Goal: Task Accomplishment & Management: Complete application form

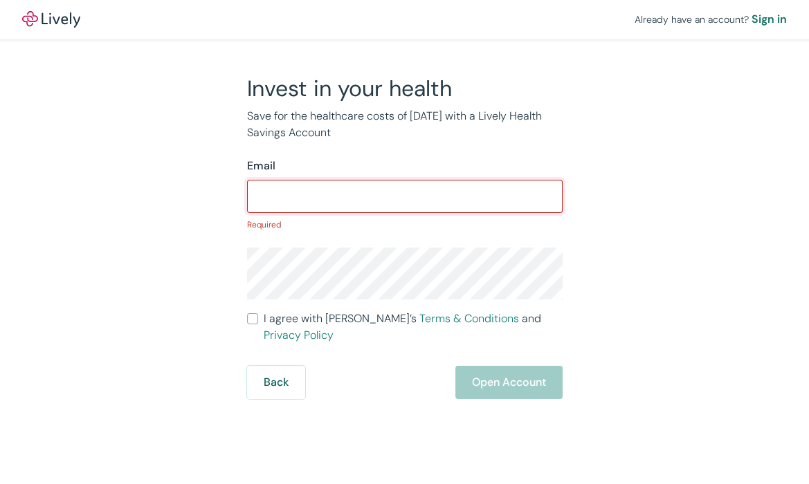
click at [316, 203] on input "Email" at bounding box center [405, 197] width 316 height 28
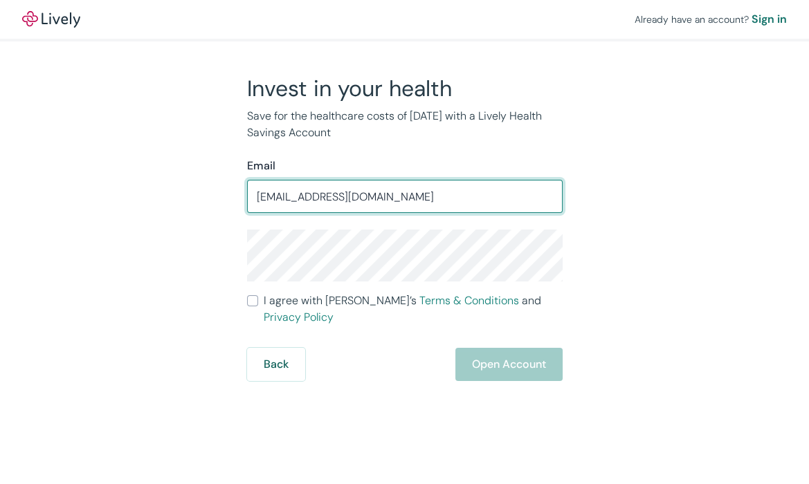
type input "annebardo@gmail.com"
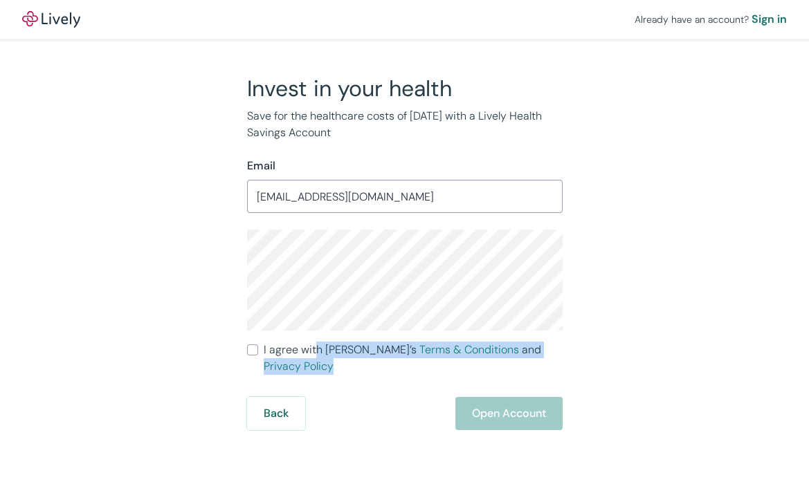
drag, startPoint x: 418, startPoint y: 358, endPoint x: 311, endPoint y: 347, distance: 107.9
click at [311, 347] on form "Email annebardo@gmail.com ​ I agree with Lively’s Terms & Conditions and Privac…" at bounding box center [405, 294] width 316 height 273
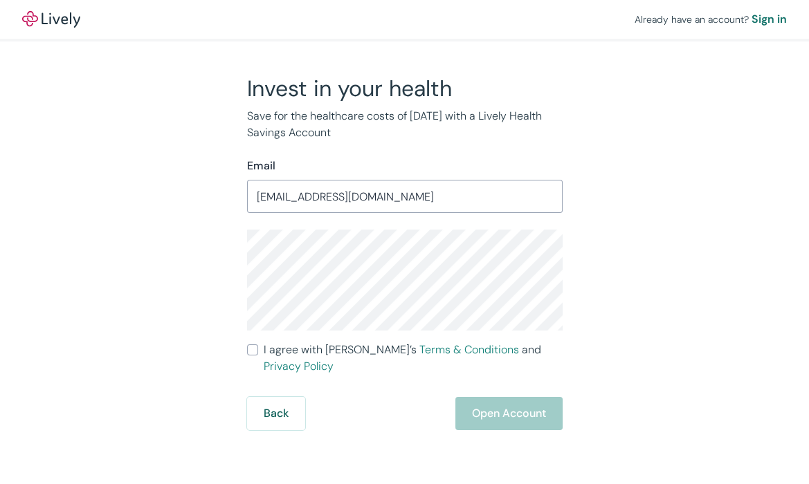
click at [286, 347] on span "I agree with Lively’s Terms & Conditions and Privacy Policy" at bounding box center [413, 358] width 299 height 33
click at [258, 347] on input "I agree with Lively’s Terms & Conditions and Privacy Policy" at bounding box center [252, 350] width 11 height 11
checkbox input "true"
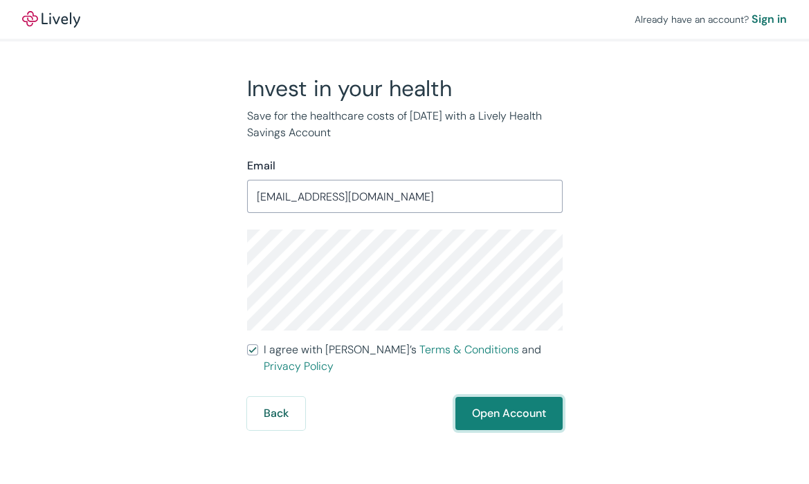
click at [521, 402] on button "Open Account" at bounding box center [508, 413] width 107 height 33
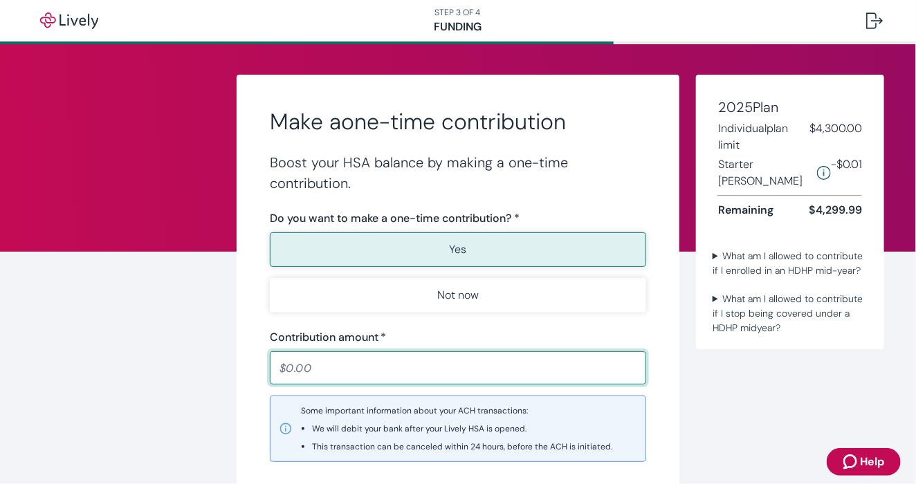
click at [581, 378] on input "Contribution amount   *" at bounding box center [458, 368] width 376 height 28
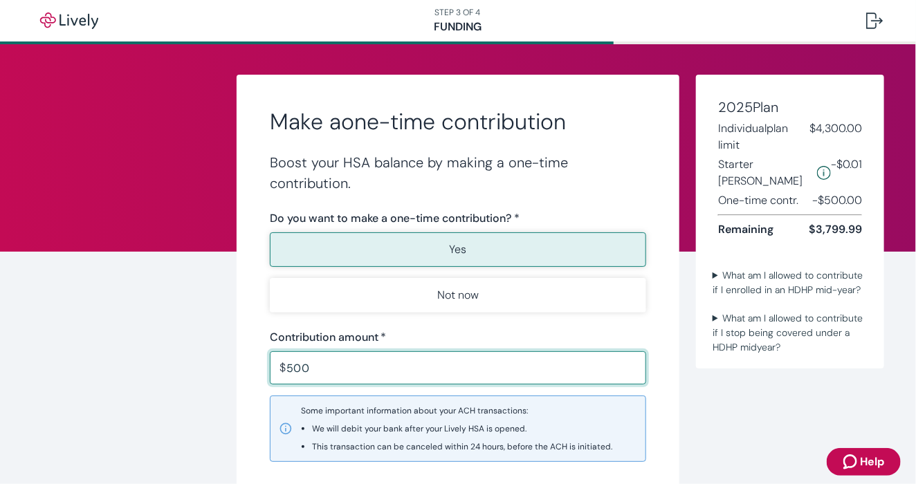
type input "500"
type input "500.00"
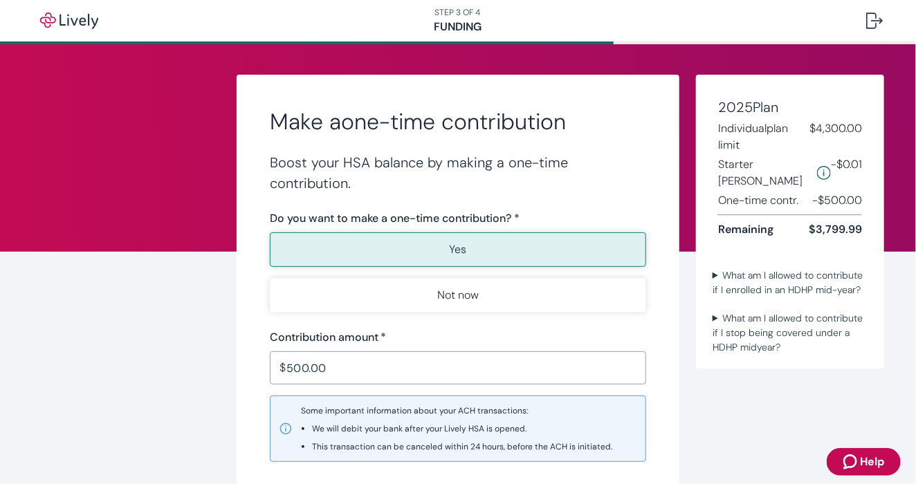
scroll to position [148, 0]
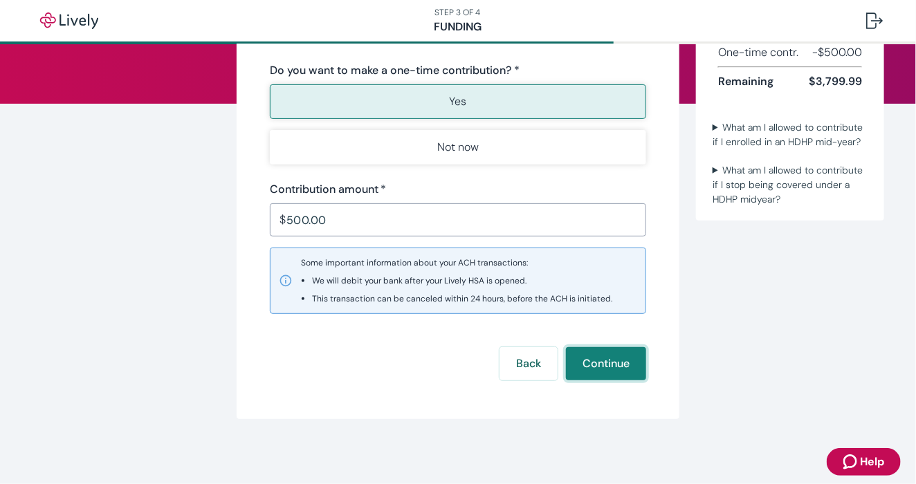
click at [593, 378] on button "Continue" at bounding box center [606, 363] width 80 height 33
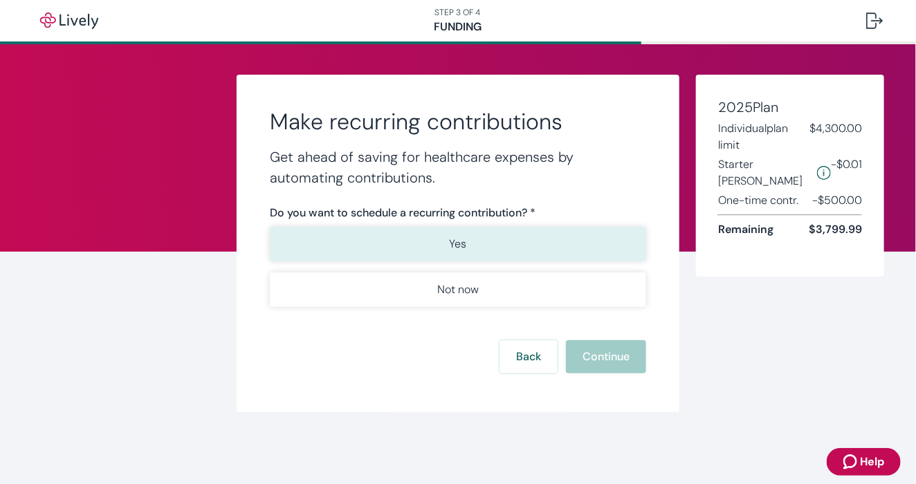
click at [446, 255] on button "Yes" at bounding box center [458, 244] width 376 height 35
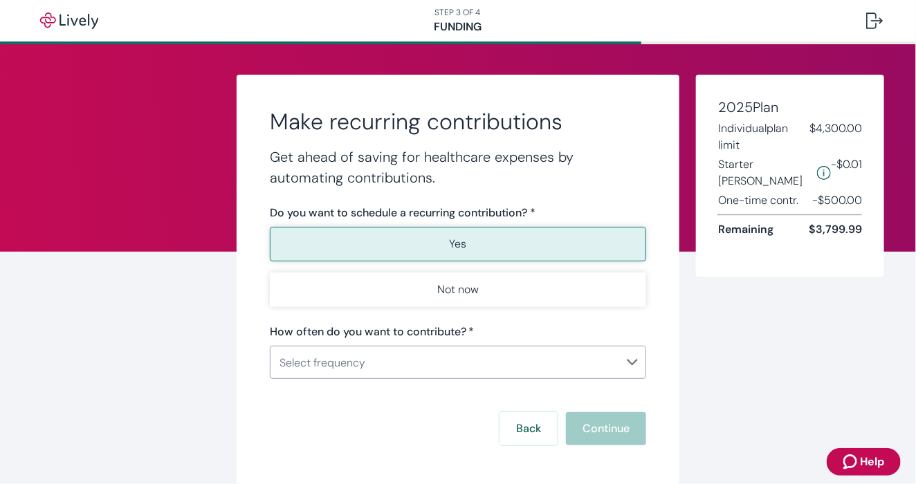
click at [470, 369] on body "STEP 3 OF 4 Funding Make recurring contributions Get ahead of saving for health…" at bounding box center [458, 242] width 916 height 484
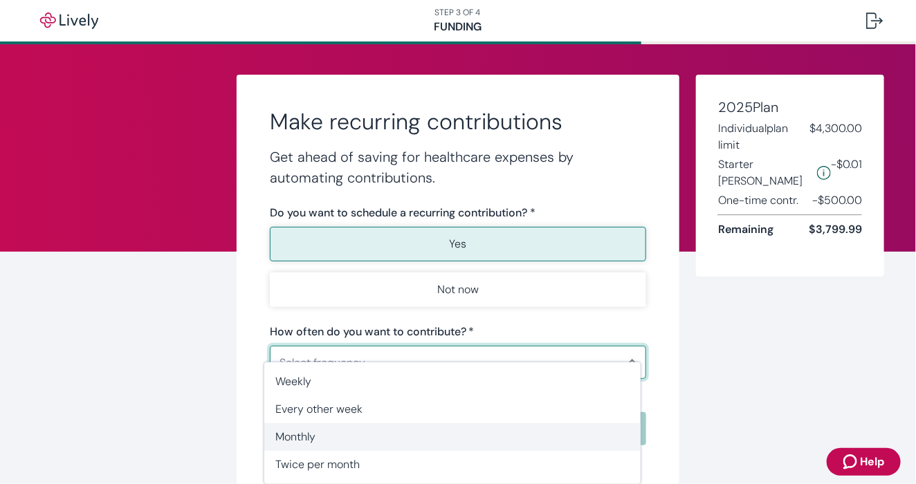
click at [441, 428] on li "Monthly" at bounding box center [452, 437] width 376 height 28
type input "Monthly"
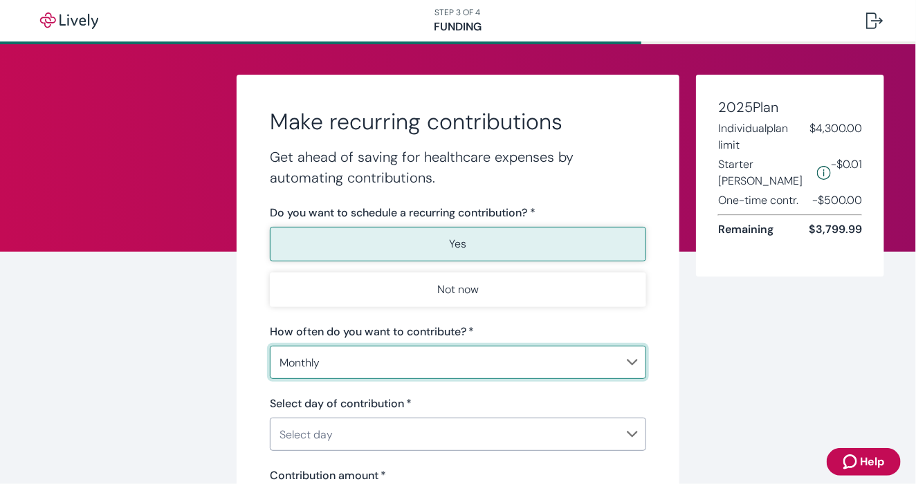
scroll to position [77, 0]
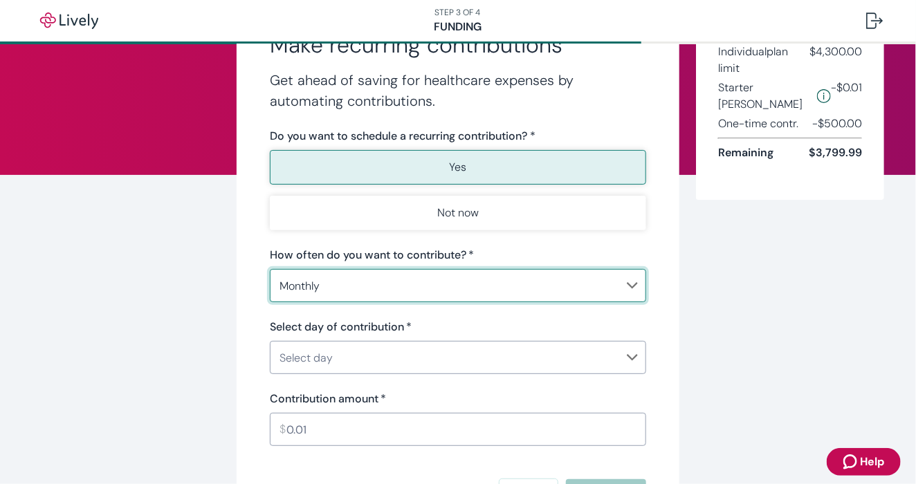
click at [438, 349] on body "STEP 3 OF 4 Funding Make recurring contributions Get ahead of saving for health…" at bounding box center [458, 242] width 916 height 484
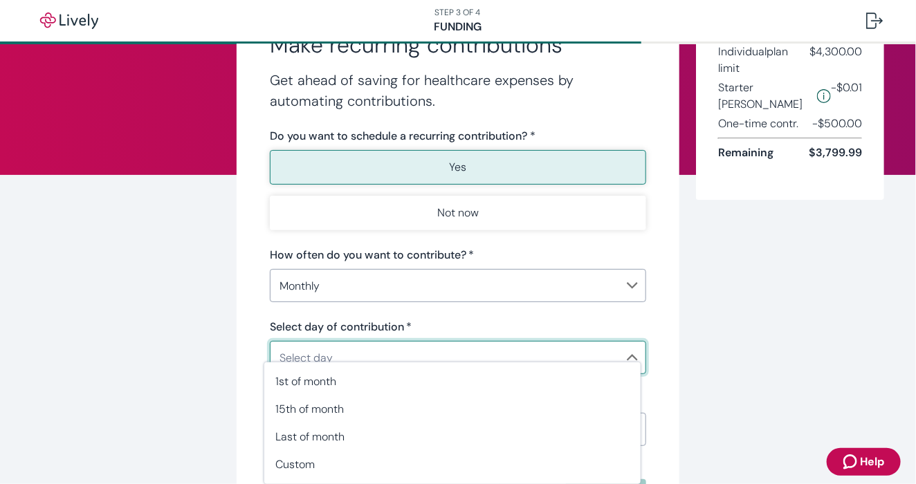
click at [849, 363] on div at bounding box center [458, 242] width 916 height 484
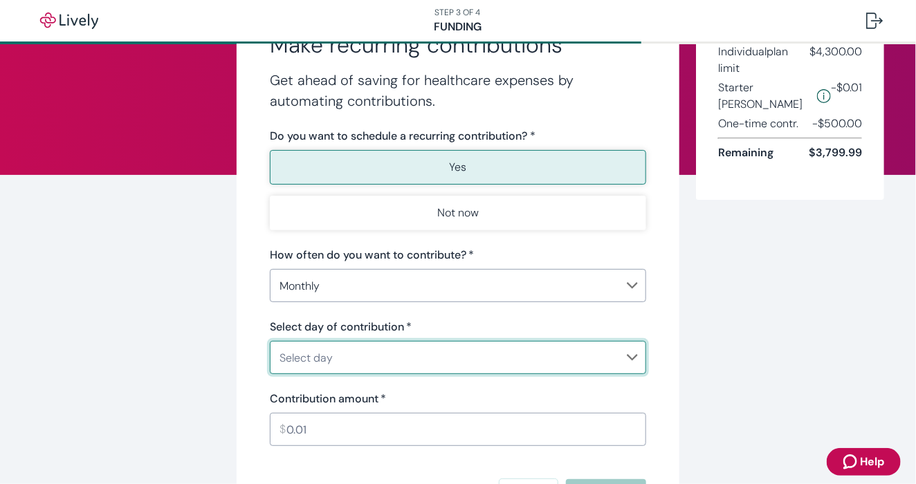
scroll to position [209, 0]
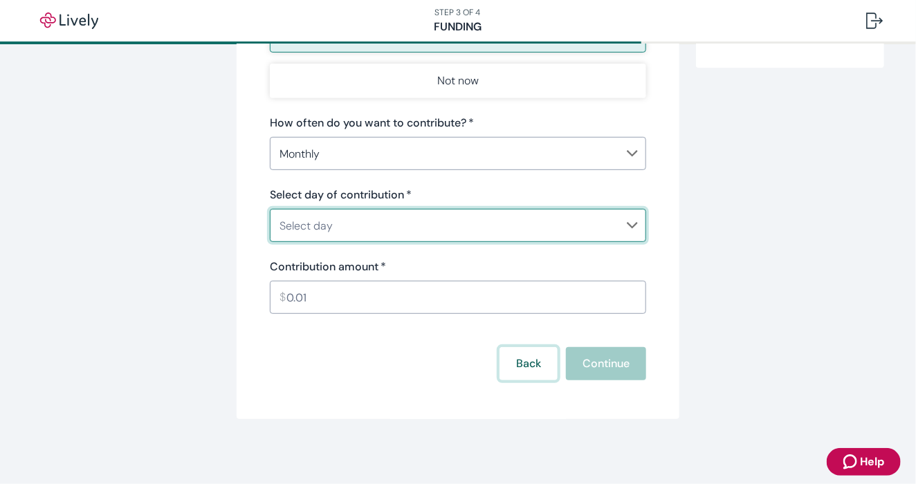
click at [514, 363] on button "Back" at bounding box center [529, 363] width 58 height 33
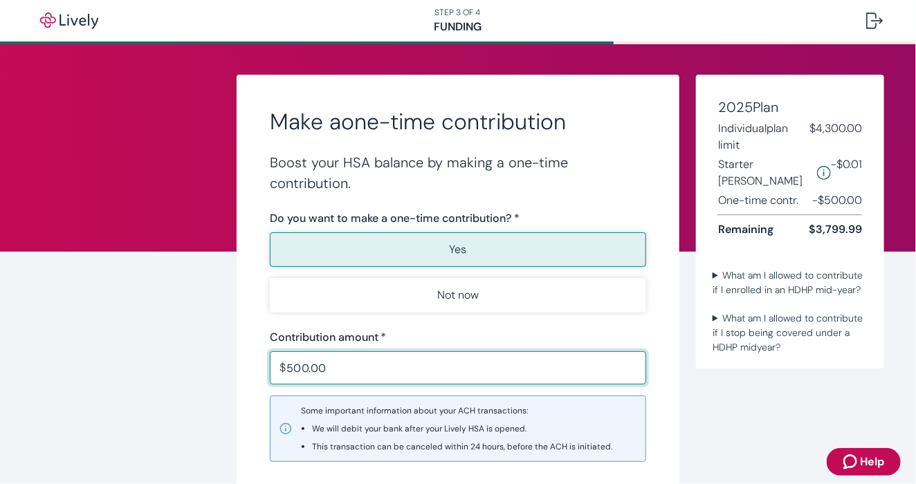
scroll to position [148, 0]
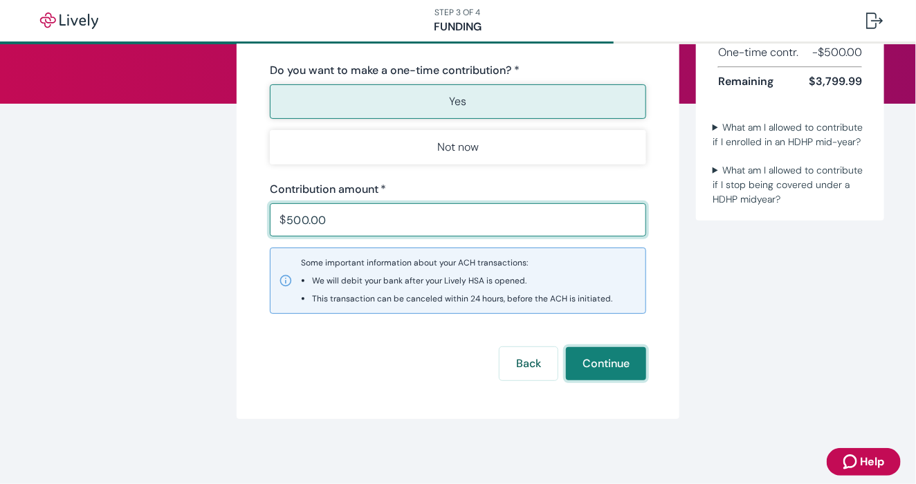
click at [614, 373] on button "Continue" at bounding box center [606, 363] width 80 height 33
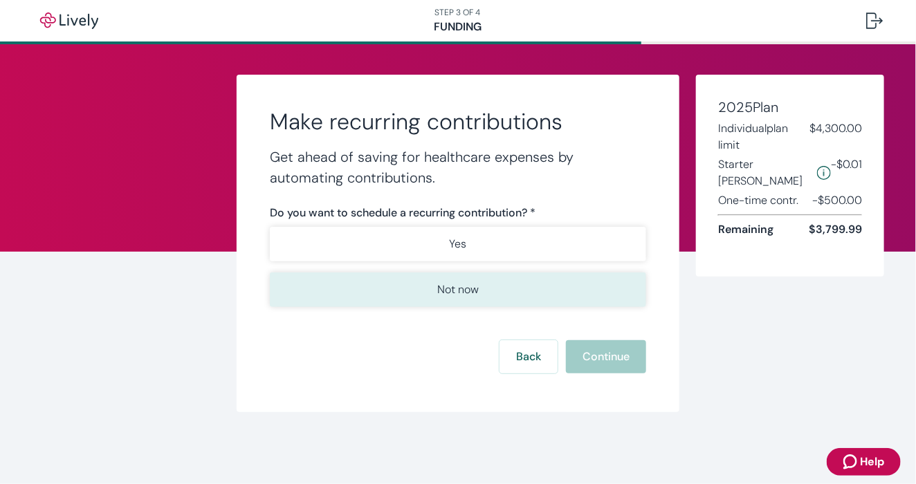
click at [557, 289] on button "Not now" at bounding box center [458, 290] width 376 height 35
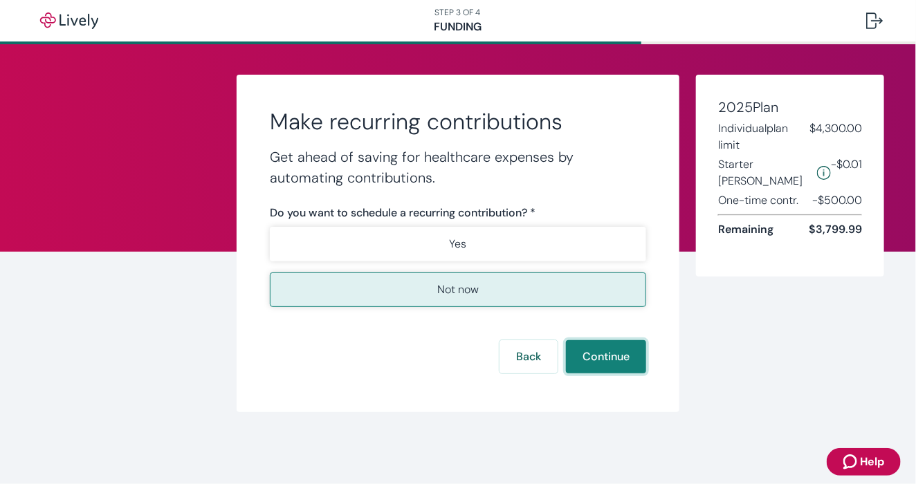
click at [614, 350] on button "Continue" at bounding box center [606, 356] width 80 height 33
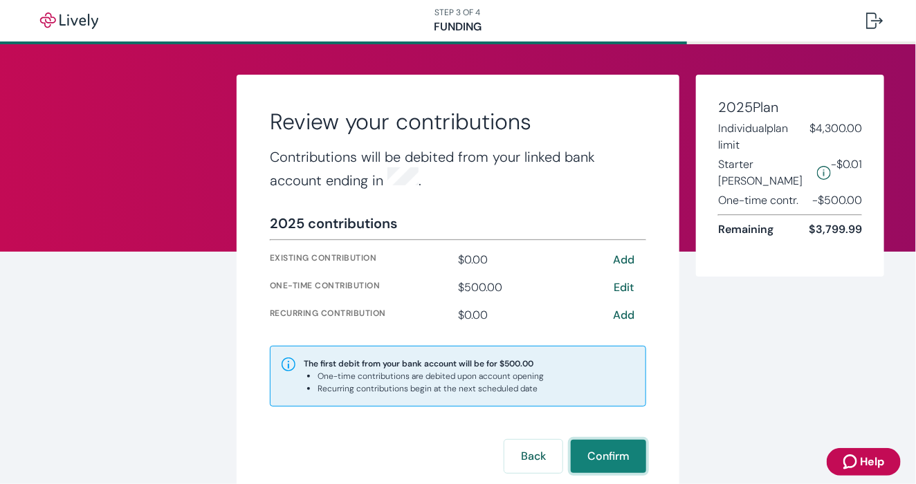
click at [607, 444] on button "Confirm" at bounding box center [608, 456] width 75 height 33
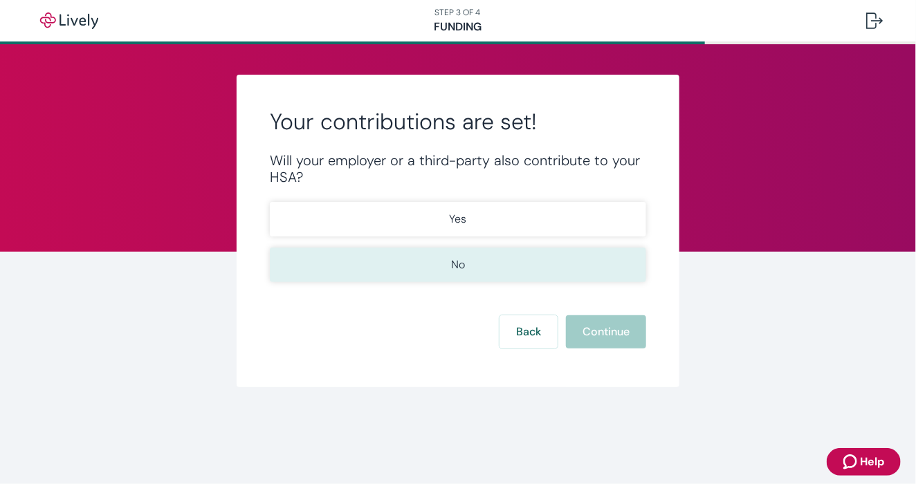
click at [457, 257] on p "No" at bounding box center [458, 265] width 14 height 17
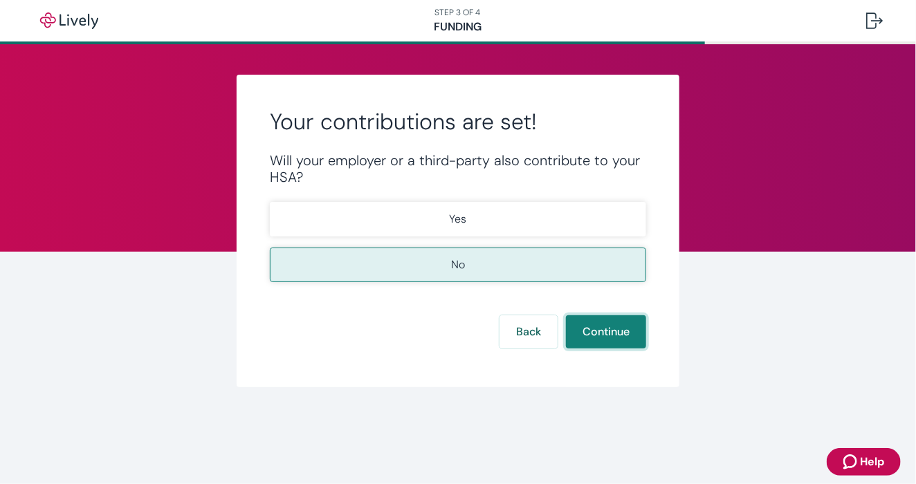
click at [634, 343] on button "Continue" at bounding box center [606, 332] width 80 height 33
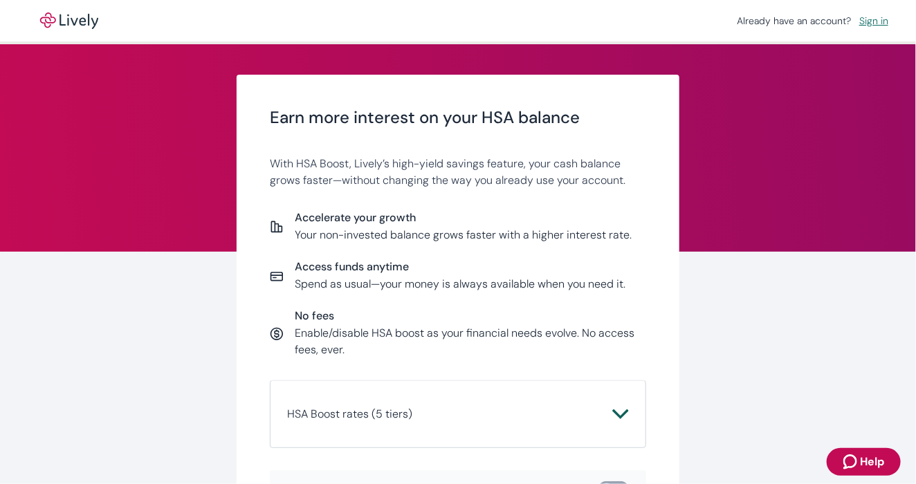
scroll to position [77, 0]
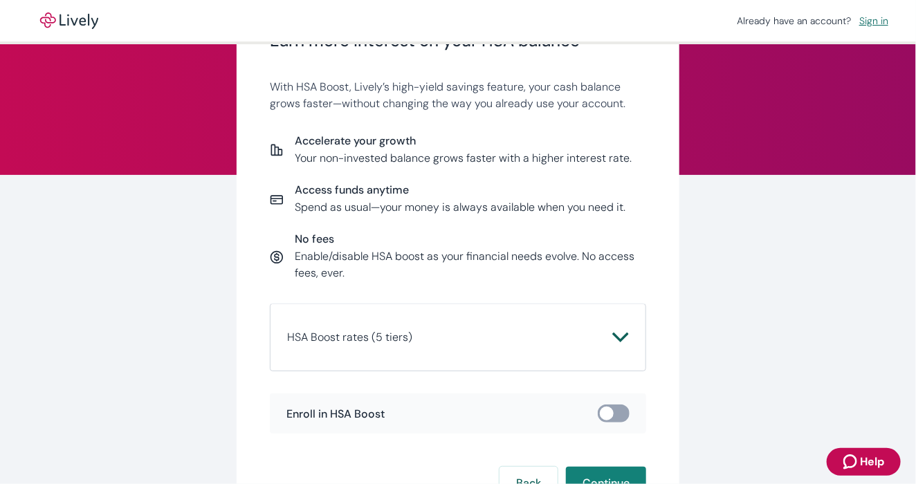
click at [413, 311] on div "HSA Boost rates (5 tiers) Daily Account Balance Standard Rate HSA Boost Rate St…" at bounding box center [458, 338] width 376 height 68
click at [425, 339] on span "HSA Boost rates (5 tiers)" at bounding box center [449, 337] width 325 height 17
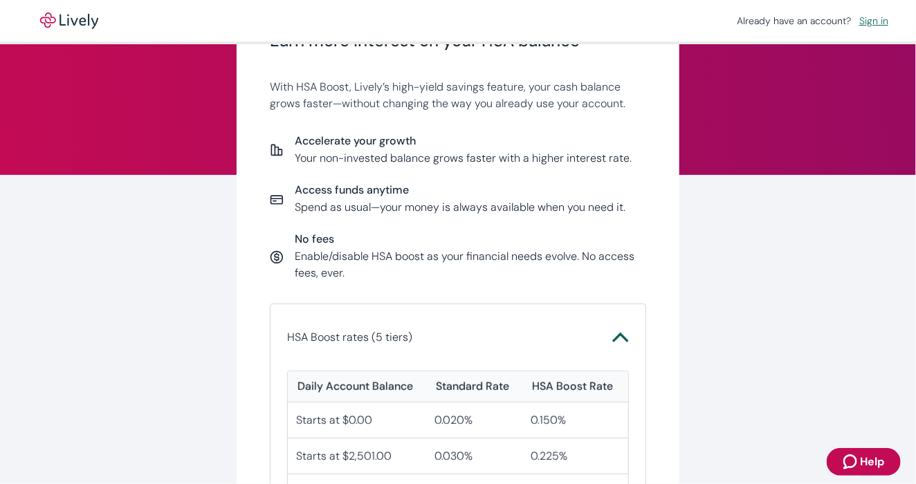
scroll to position [448, 0]
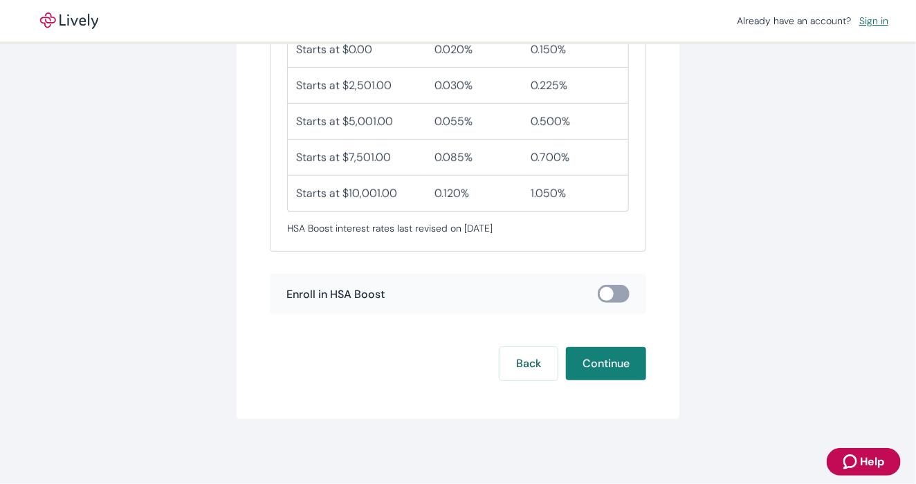
click at [608, 291] on input "checkbox" at bounding box center [607, 294] width 42 height 14
checkbox input "true"
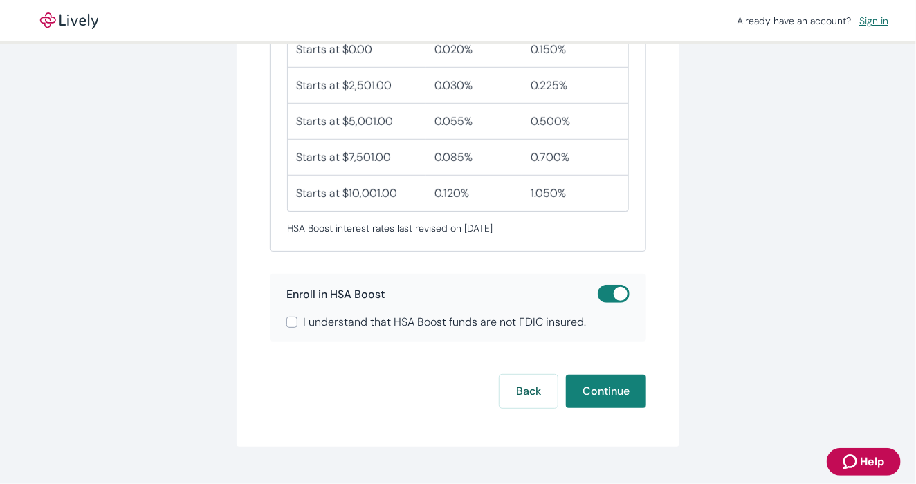
click at [543, 323] on span "I understand that HSA Boost funds are not FDIC insured." at bounding box center [444, 322] width 283 height 17
click at [298, 323] on input "I understand that HSA Boost funds are not FDIC insured." at bounding box center [291, 322] width 11 height 11
checkbox input "true"
click at [608, 387] on button "Continue" at bounding box center [606, 391] width 80 height 33
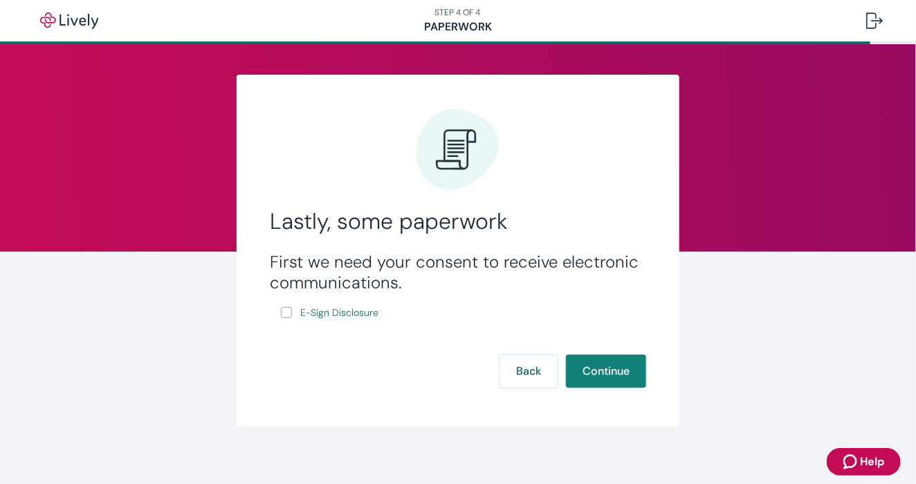
click at [274, 313] on div "First we need your consent to receive electronic communications. E-Sign Disclos…" at bounding box center [458, 287] width 376 height 70
click at [283, 313] on input "E-Sign Disclosure" at bounding box center [286, 312] width 11 height 11
checkbox input "true"
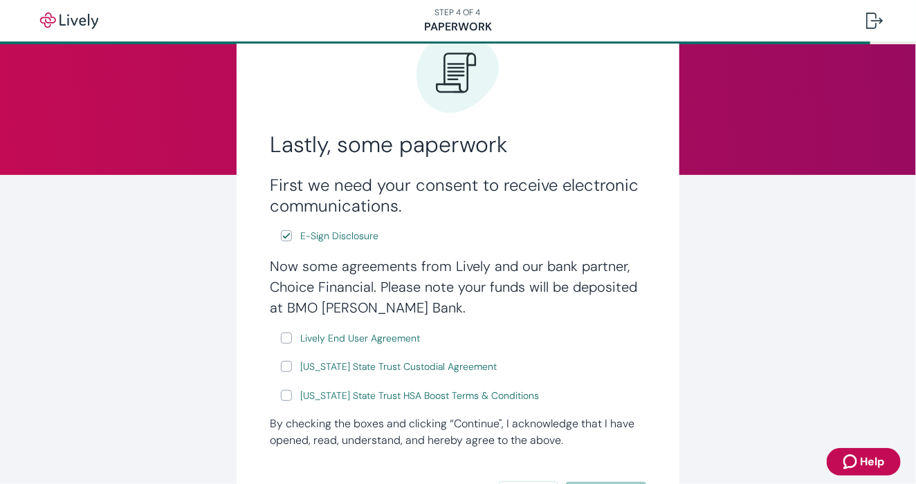
scroll to position [154, 0]
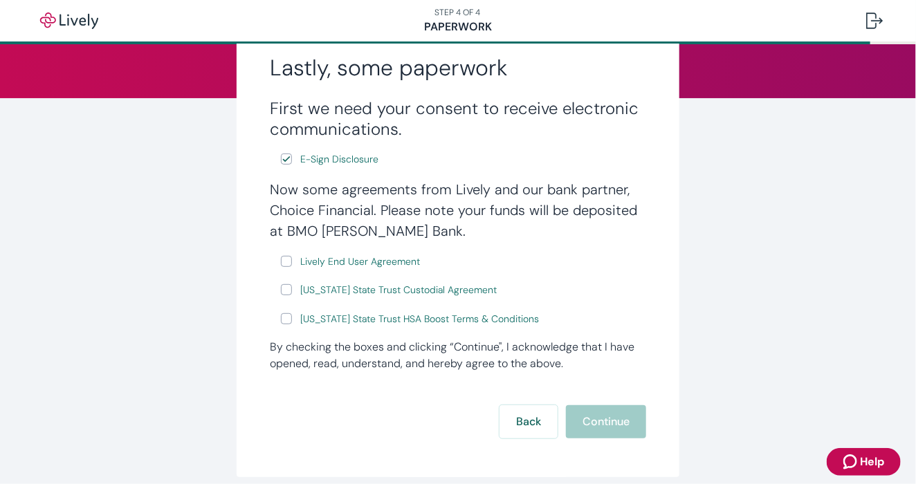
click at [271, 262] on div "Now some agreements from Lively and our bank partner, Choice Financial. Please …" at bounding box center [458, 253] width 376 height 148
click at [281, 291] on input "[US_STATE] State Trust Custodial Agreement" at bounding box center [286, 289] width 11 height 11
checkbox input "true"
click at [281, 264] on input "Lively End User Agreement" at bounding box center [286, 261] width 11 height 11
checkbox input "true"
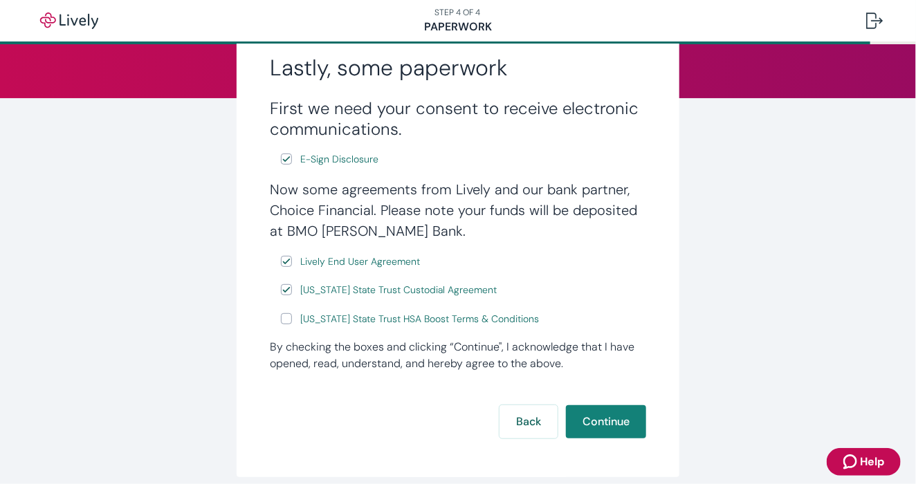
click at [281, 327] on label "[US_STATE] State Trust HSA Boost Terms & Conditions" at bounding box center [411, 319] width 261 height 17
click at [281, 325] on input "[US_STATE] State Trust HSA Boost Terms & Conditions" at bounding box center [286, 318] width 11 height 11
checkbox input "true"
click at [610, 410] on button "Continue" at bounding box center [606, 421] width 80 height 33
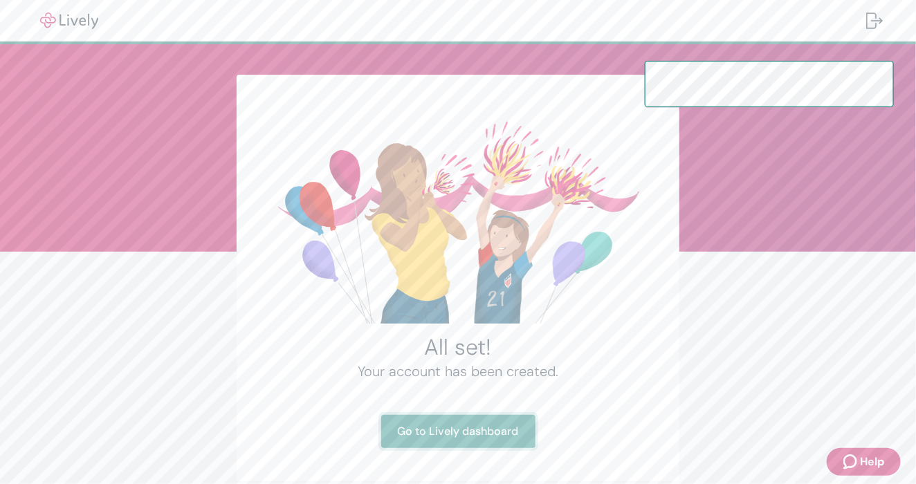
click at [432, 432] on link "Go to Lively dashboard" at bounding box center [458, 431] width 154 height 33
